Goal: Navigation & Orientation: Find specific page/section

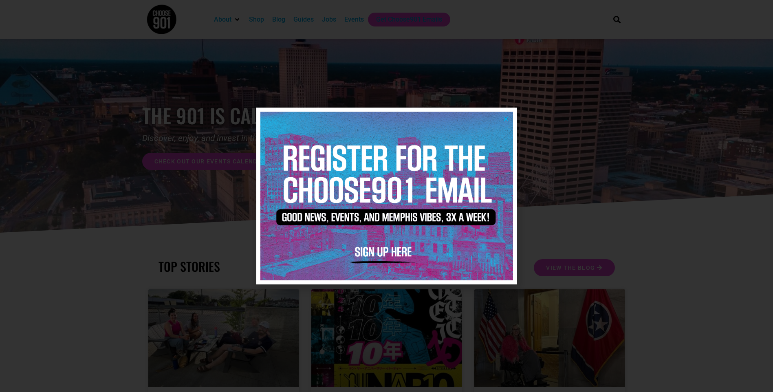
click at [350, 213] on img at bounding box center [386, 196] width 253 height 168
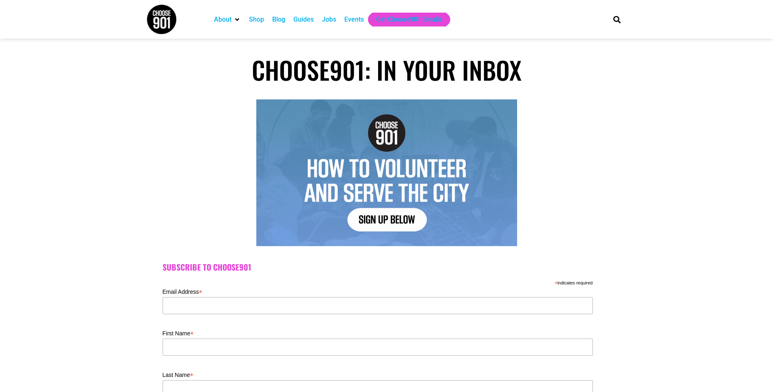
click at [364, 15] on div "Events" at bounding box center [354, 20] width 20 height 10
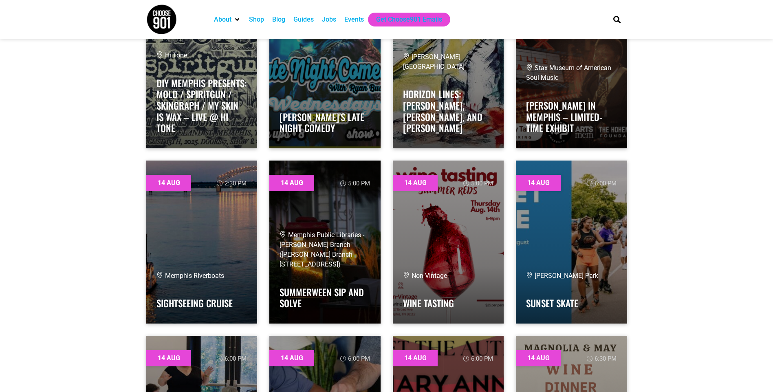
scroll to position [856, 0]
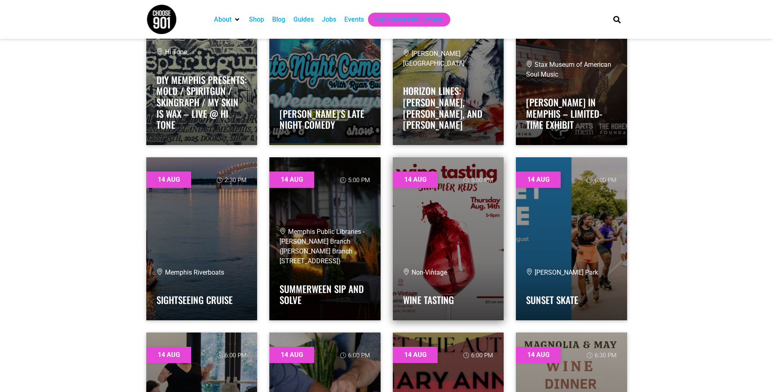
click at [447, 213] on link at bounding box center [448, 238] width 111 height 163
